Goal: Task Accomplishment & Management: Use online tool/utility

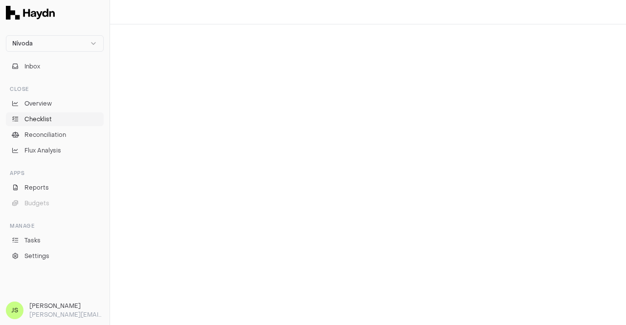
click at [34, 116] on span "Checklist" at bounding box center [37, 119] width 27 height 9
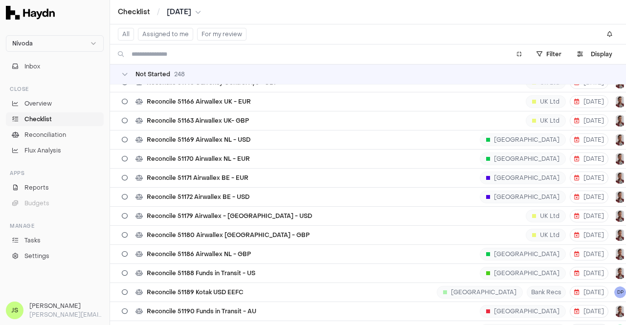
scroll to position [538, 0]
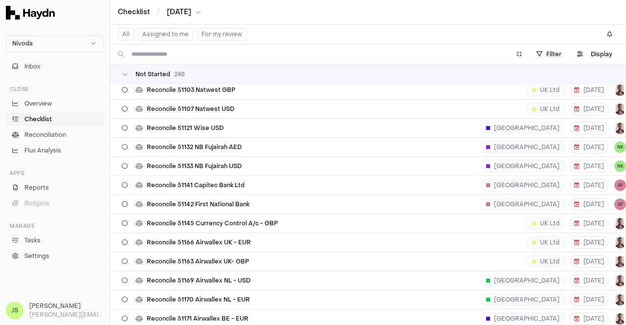
click at [162, 31] on button "Assigned to me" at bounding box center [165, 34] width 55 height 13
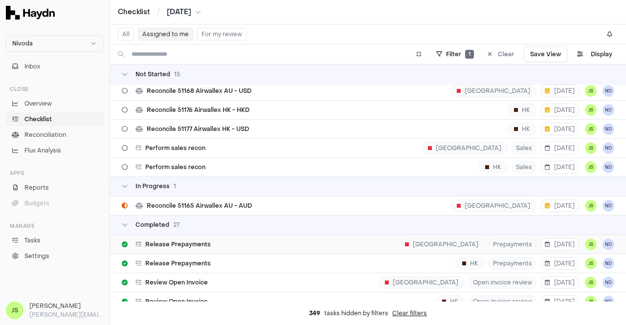
scroll to position [196, 0]
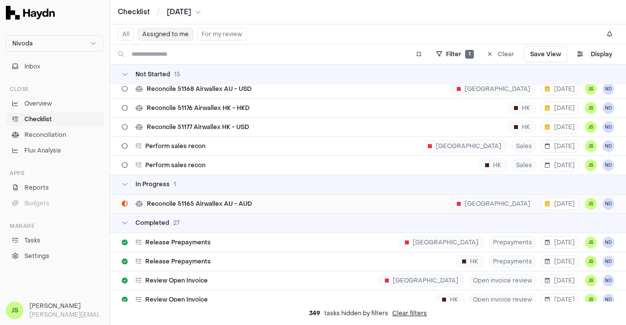
click at [215, 202] on span "Reconcile 51165 Airwallex AU - AUD" at bounding box center [199, 204] width 105 height 8
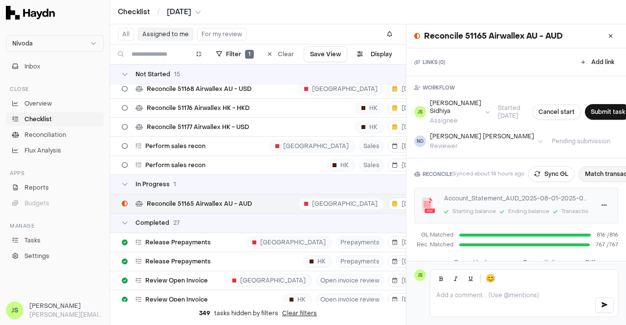
click at [592, 176] on button "Match transactions" at bounding box center [613, 174] width 69 height 16
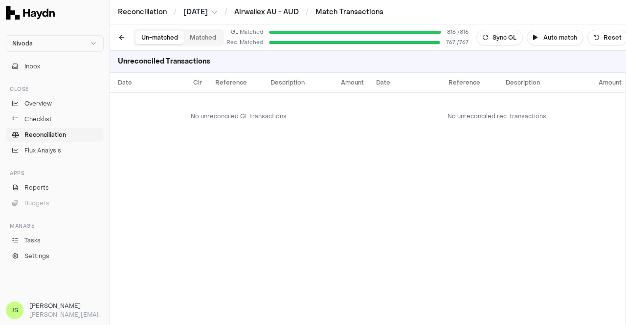
click at [206, 29] on div "Un-matched Matched" at bounding box center [179, 38] width 91 height 18
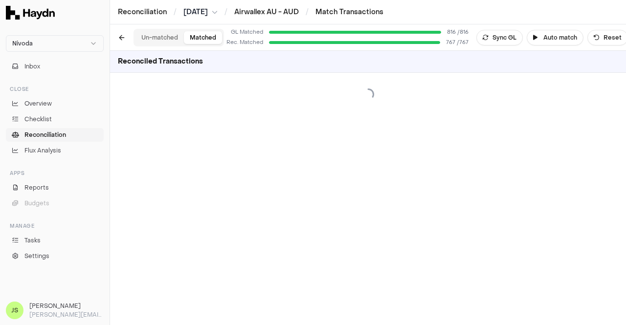
click at [206, 34] on button "Matched" at bounding box center [203, 37] width 38 height 13
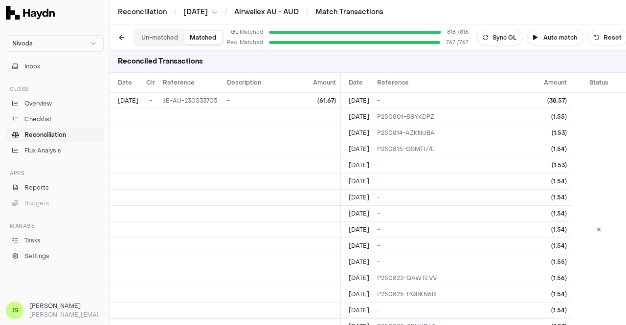
click at [615, 57] on div "Reconciled Transactions" at bounding box center [368, 62] width 516 height 22
